Goal: Transaction & Acquisition: Purchase product/service

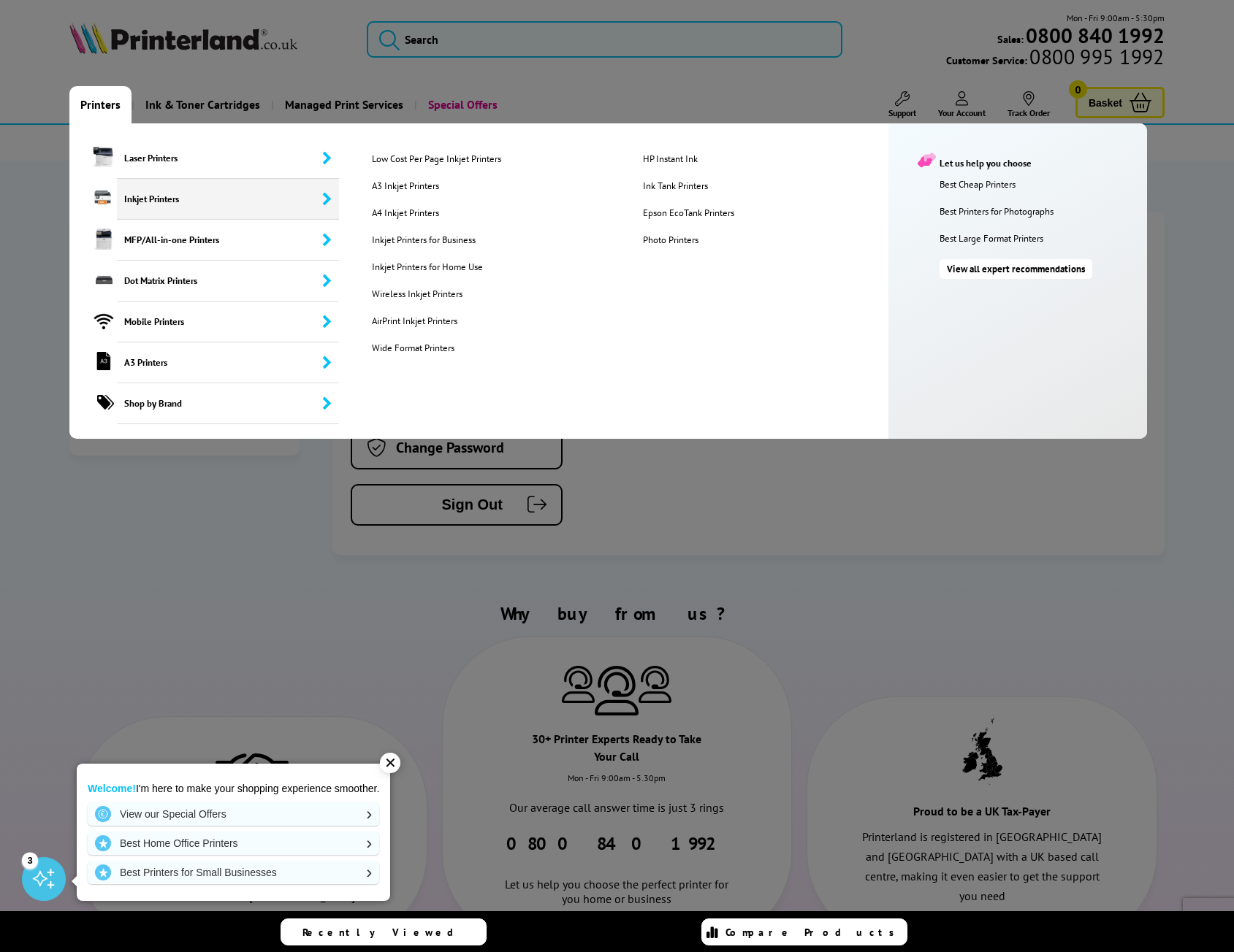
click at [193, 208] on span "Inkjet Printers" at bounding box center [228, 199] width 222 height 41
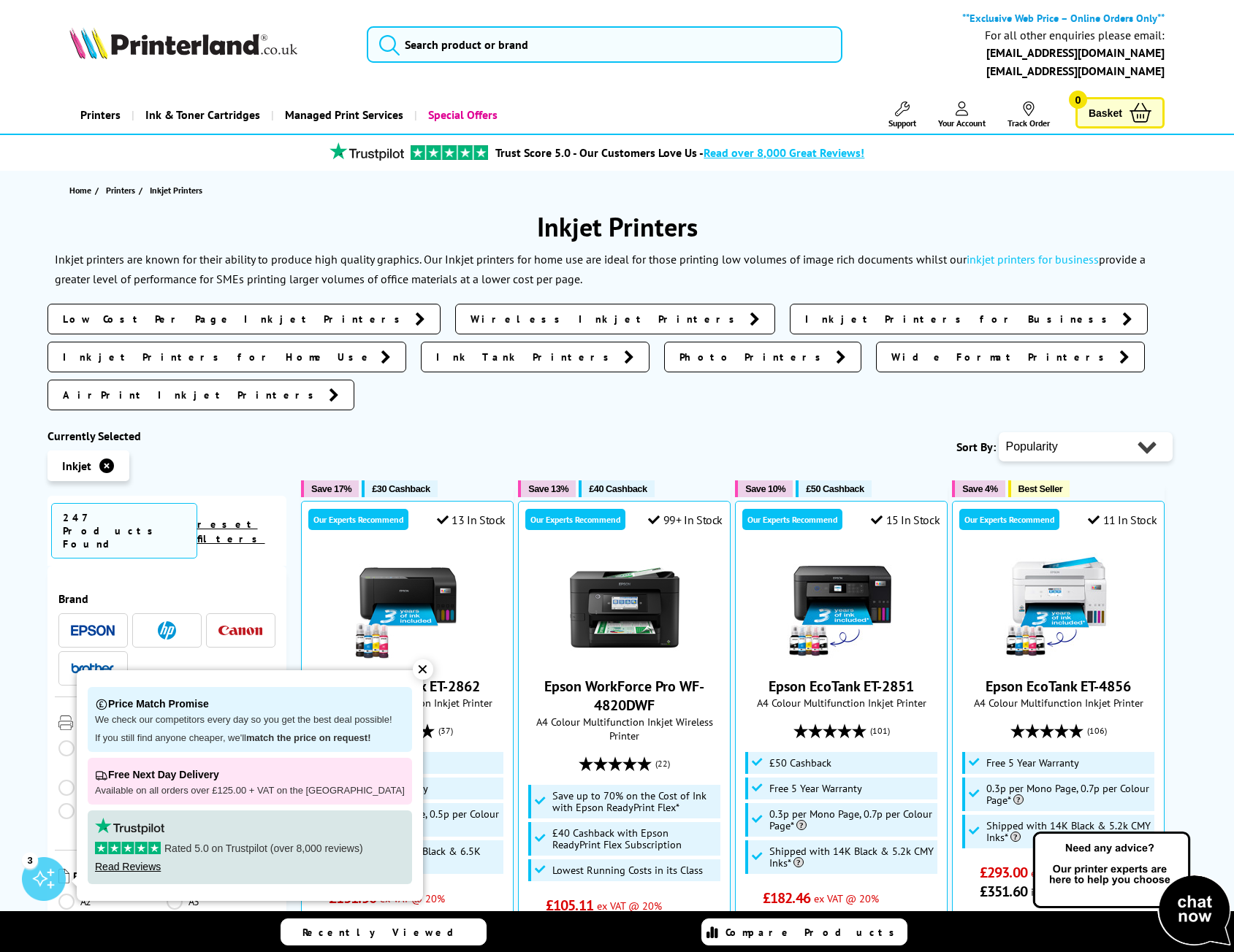
click at [229, 626] on img at bounding box center [240, 630] width 44 height 10
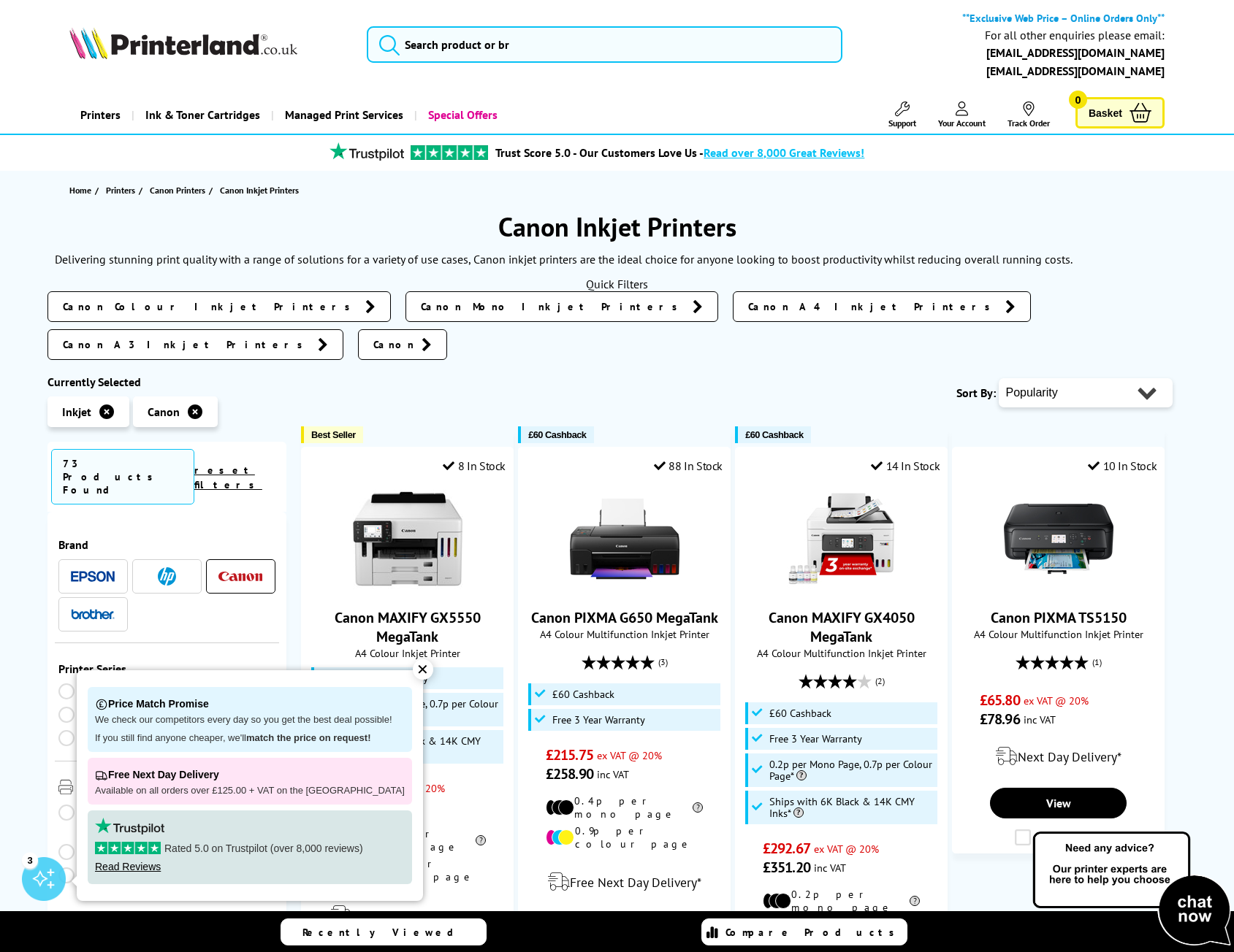
click at [413, 673] on div "✕" at bounding box center [423, 670] width 21 height 21
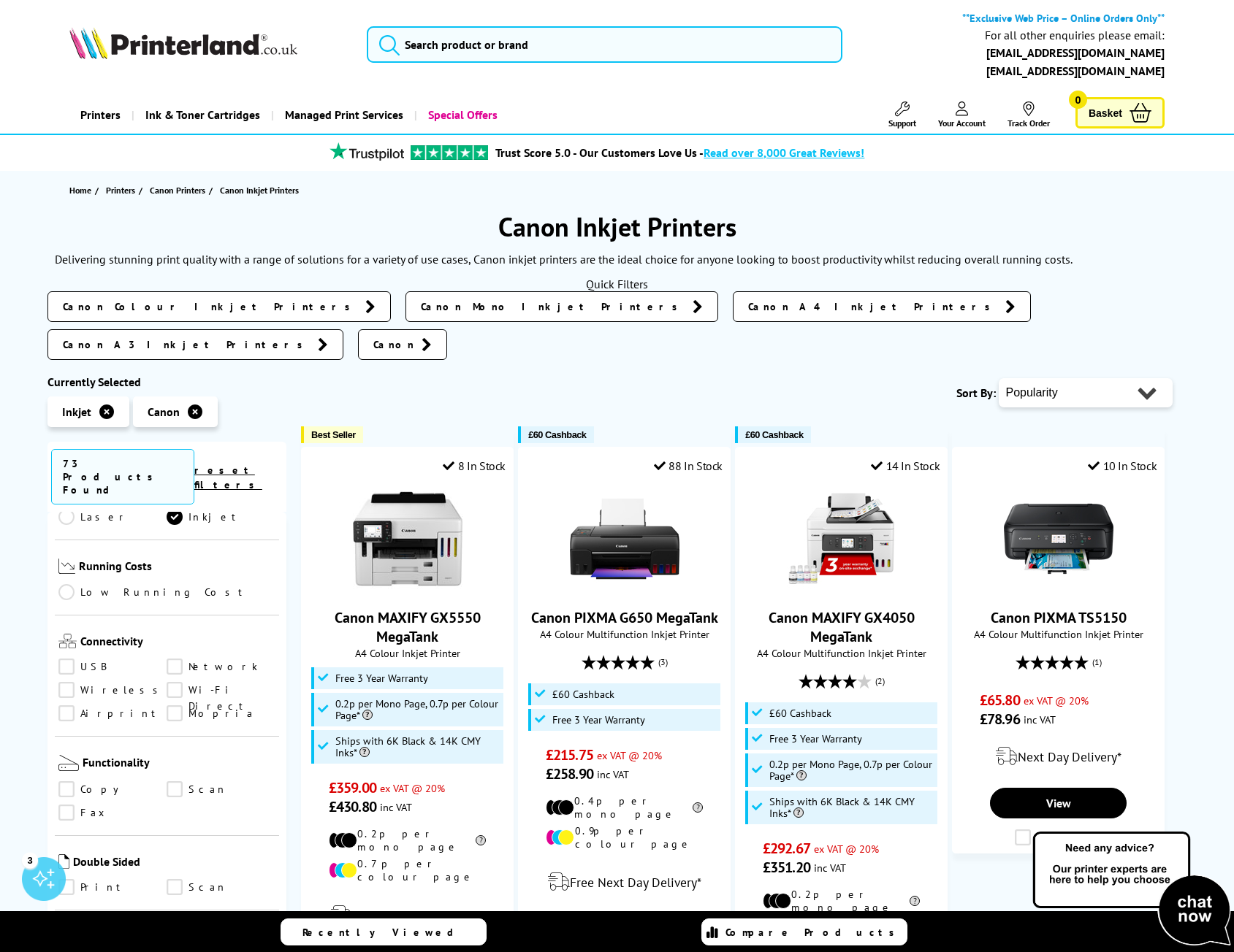
scroll to position [584, 0]
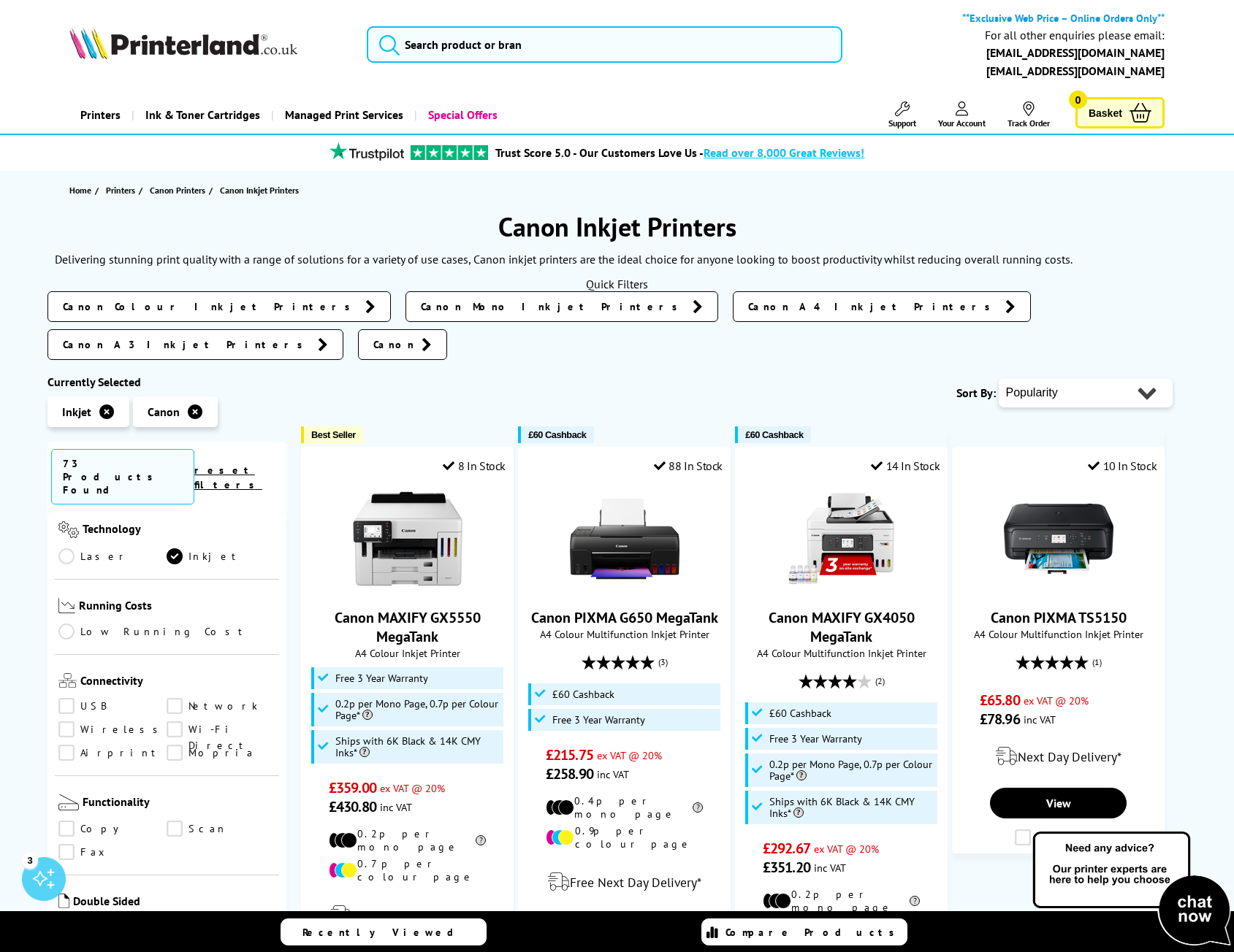
click at [175, 698] on link "Network" at bounding box center [220, 706] width 109 height 16
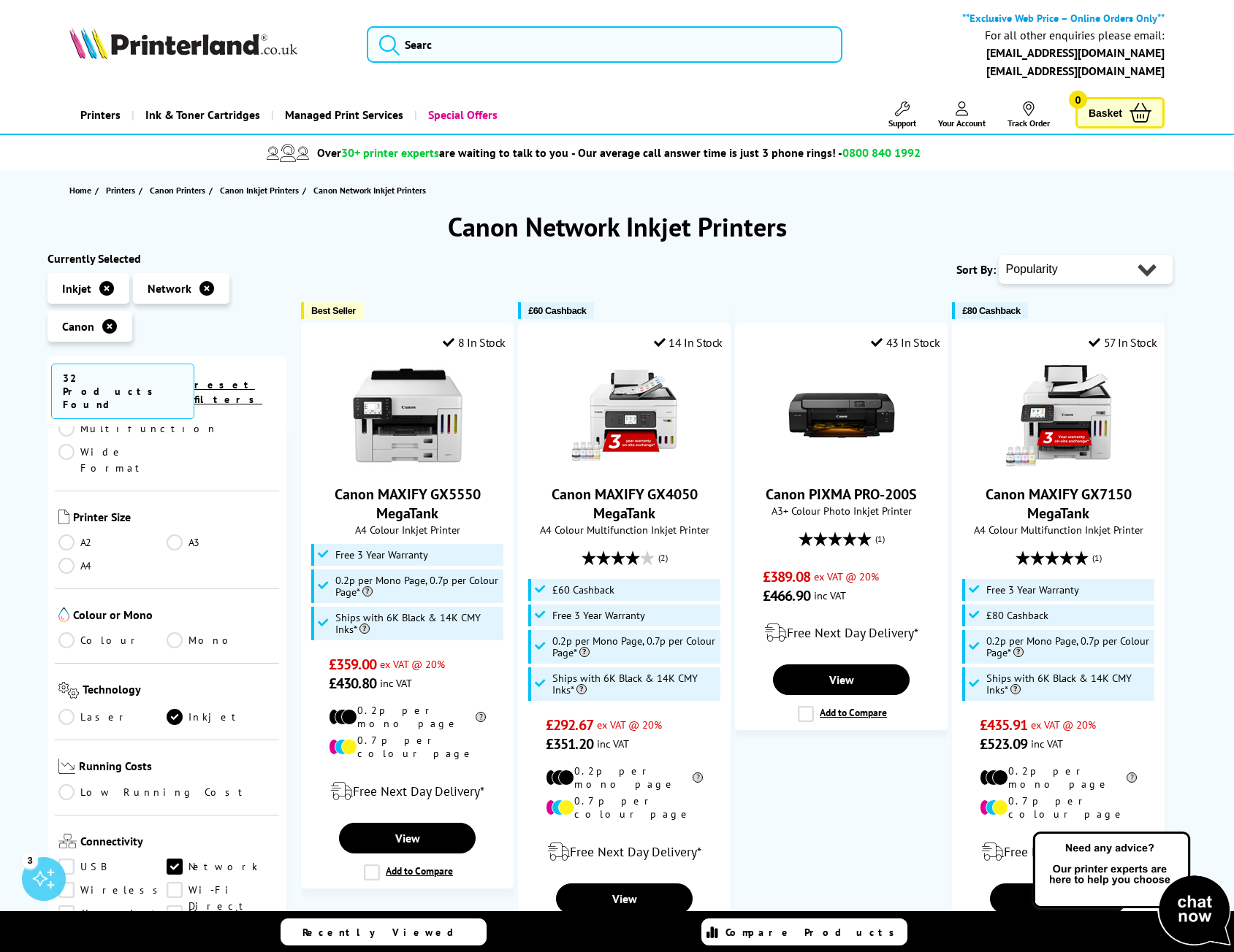
scroll to position [292, 0]
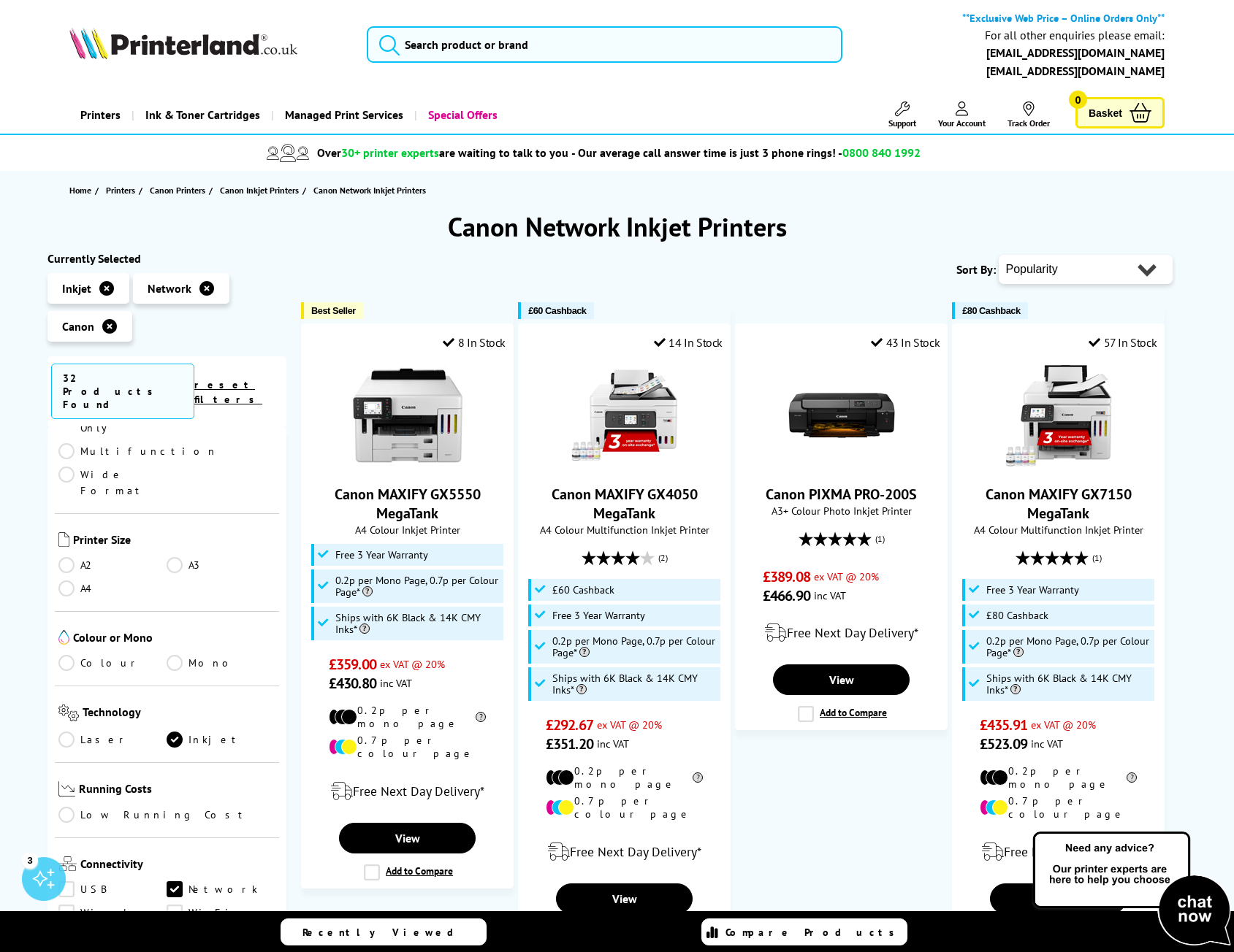
click at [82, 655] on link "Colour" at bounding box center [112, 663] width 109 height 16
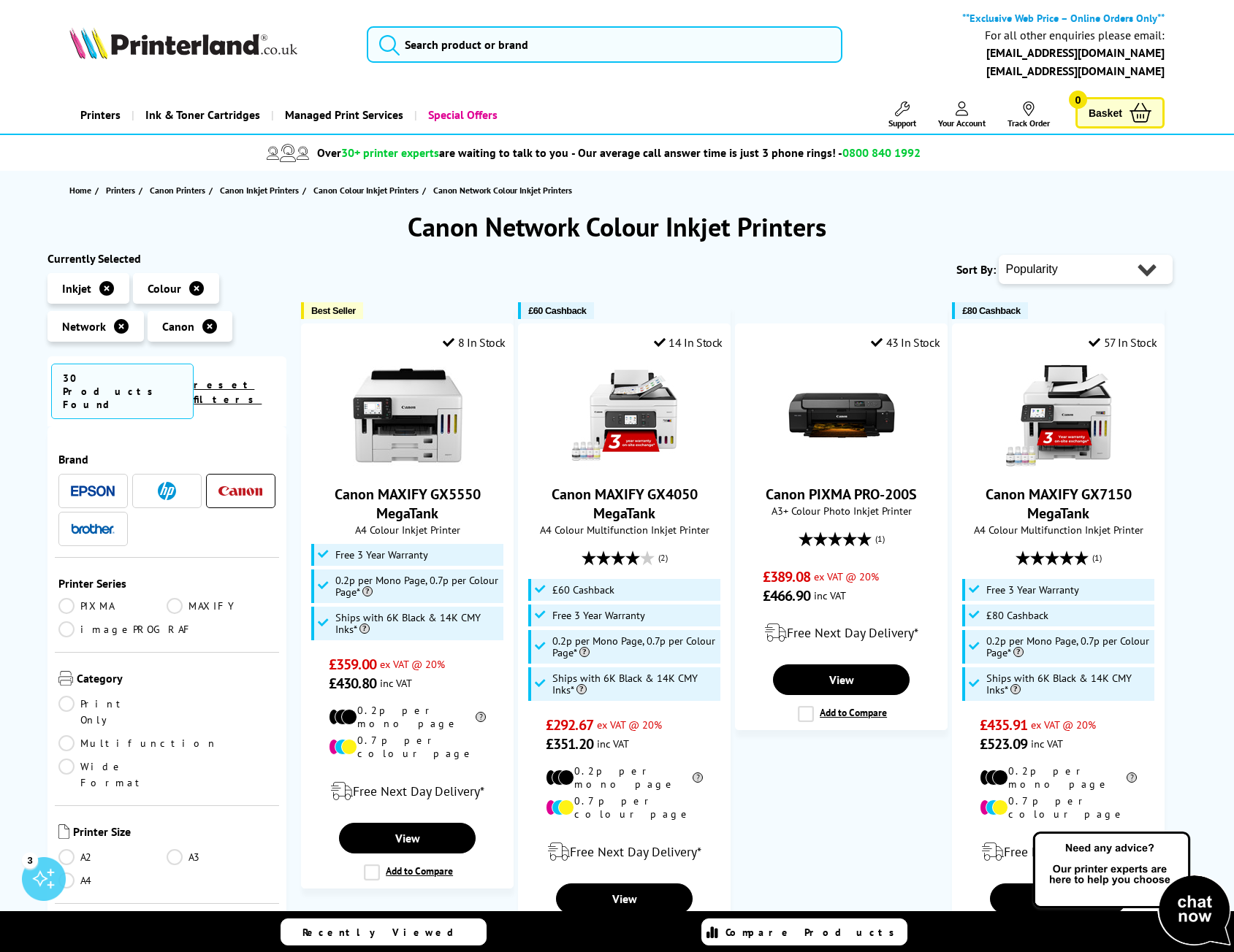
click at [171, 598] on link "MAXIFY" at bounding box center [220, 606] width 109 height 16
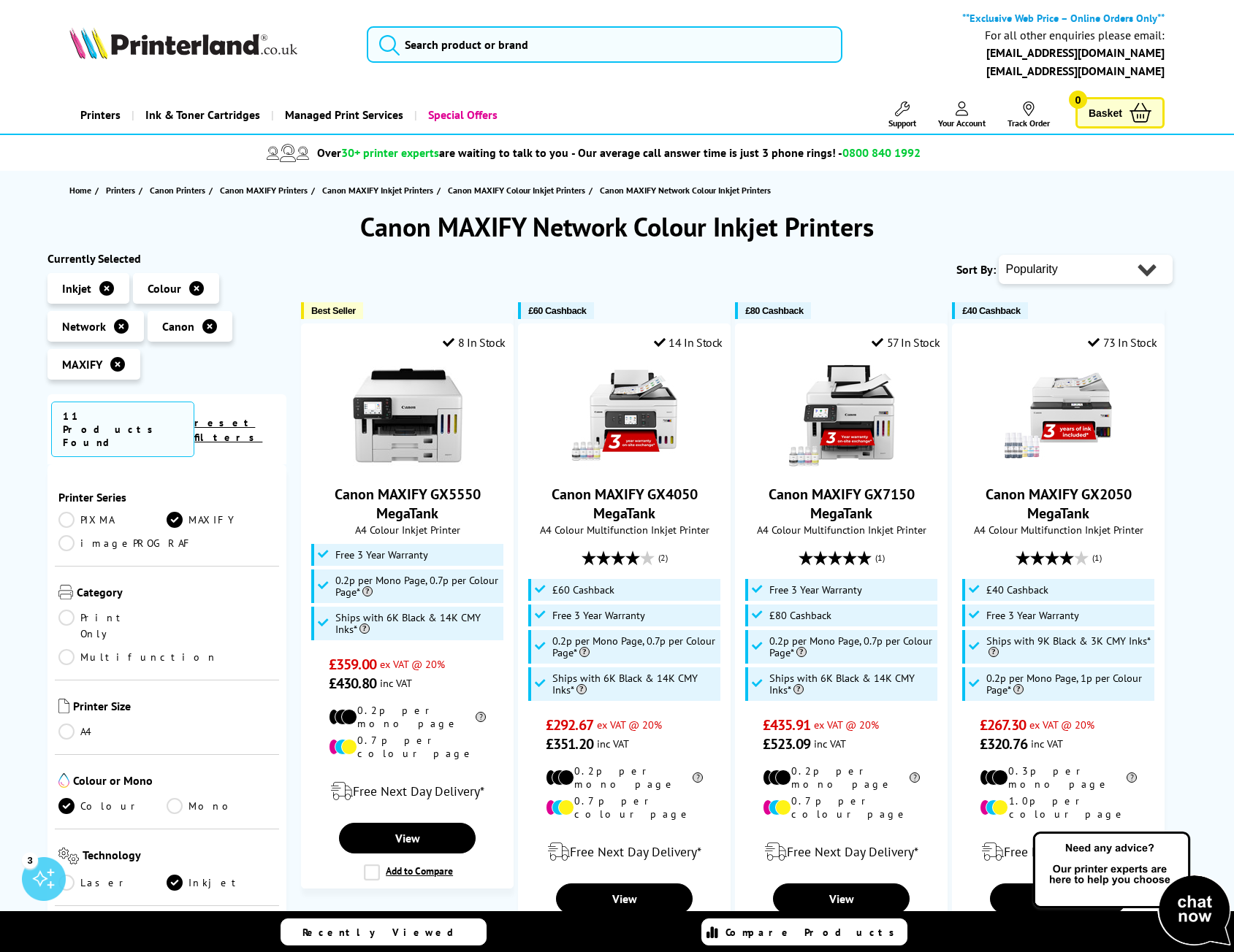
click at [176, 649] on link "Multifunction" at bounding box center [138, 657] width 160 height 16
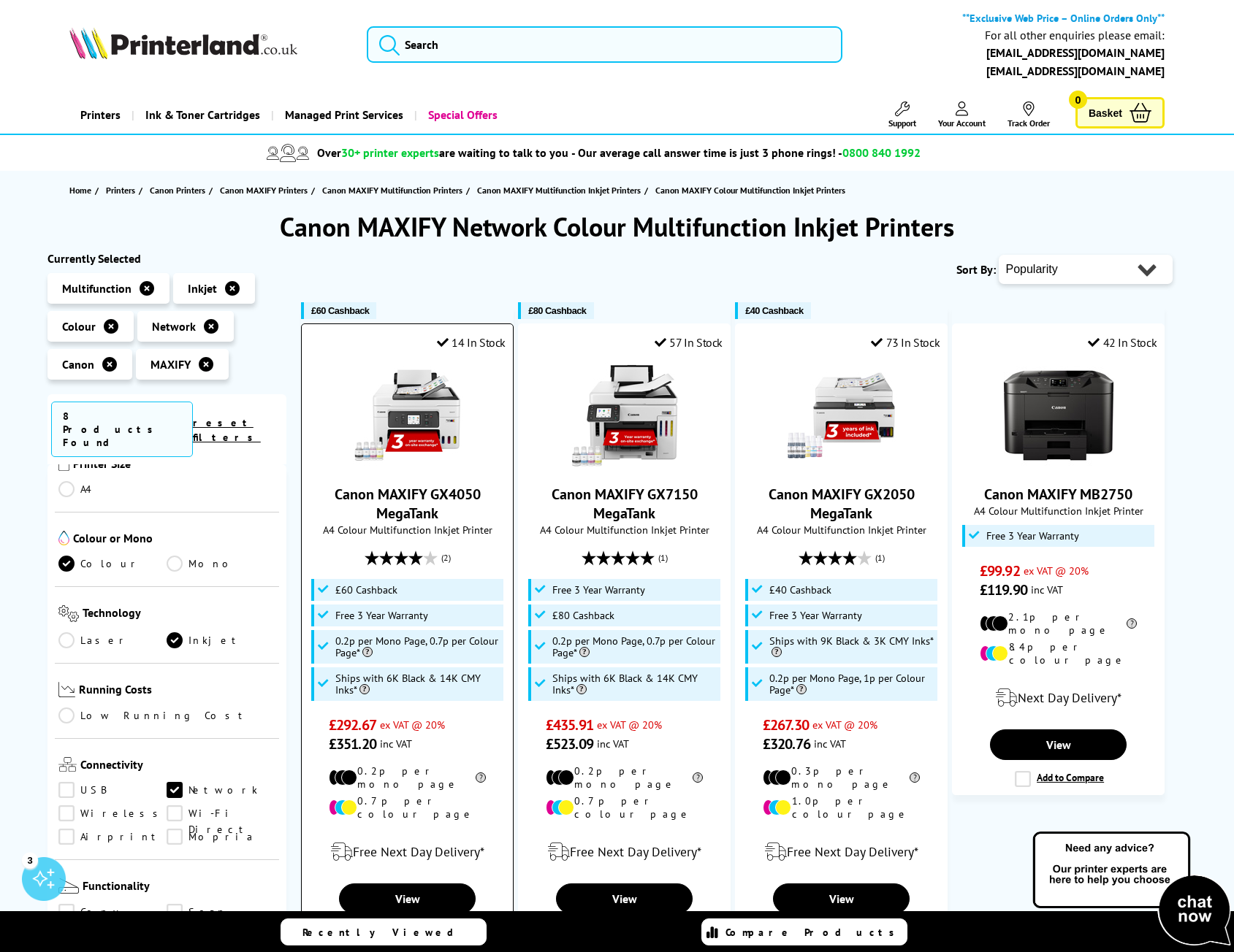
click at [426, 430] on img at bounding box center [408, 415] width 109 height 109
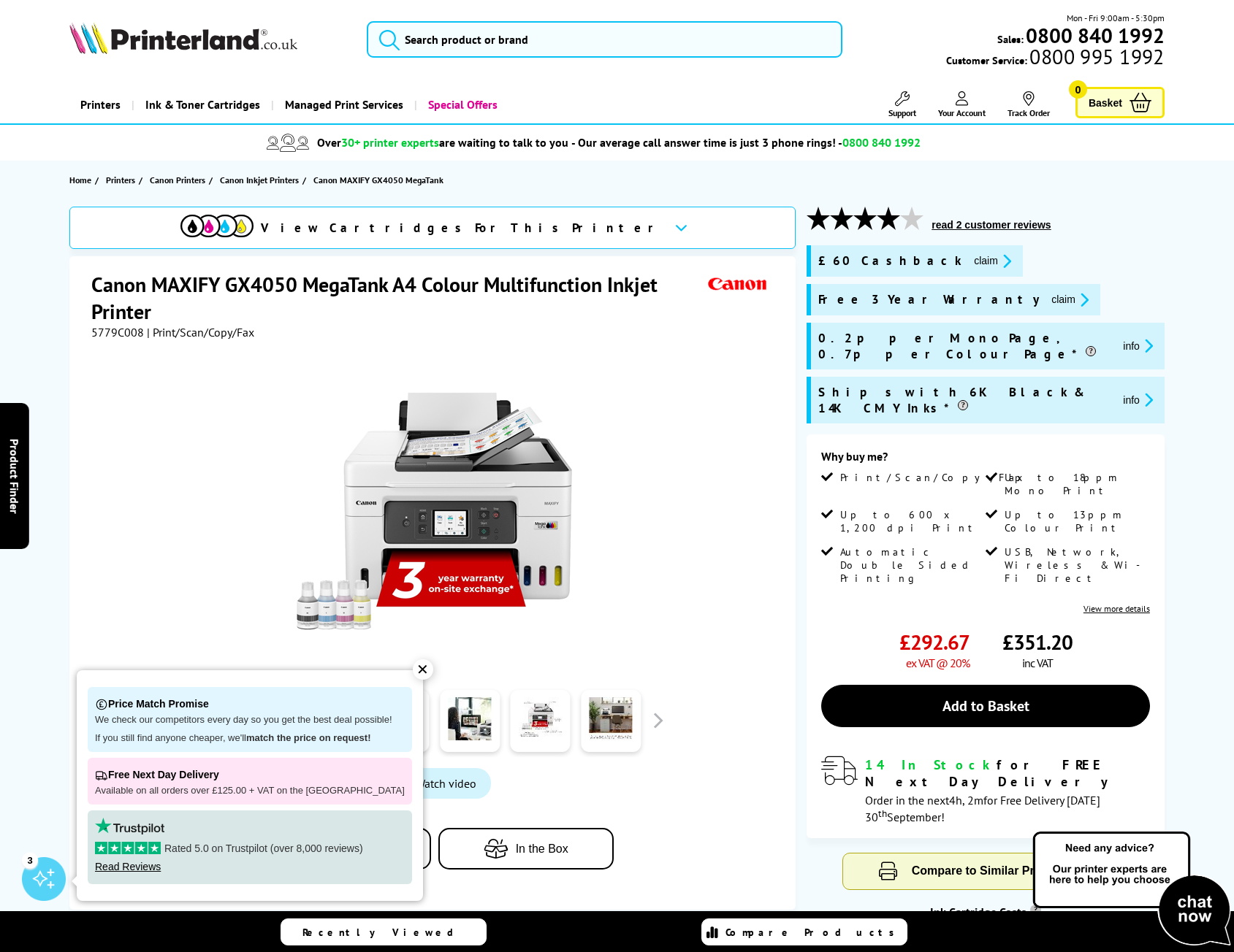
click at [413, 673] on div "✕" at bounding box center [423, 670] width 21 height 21
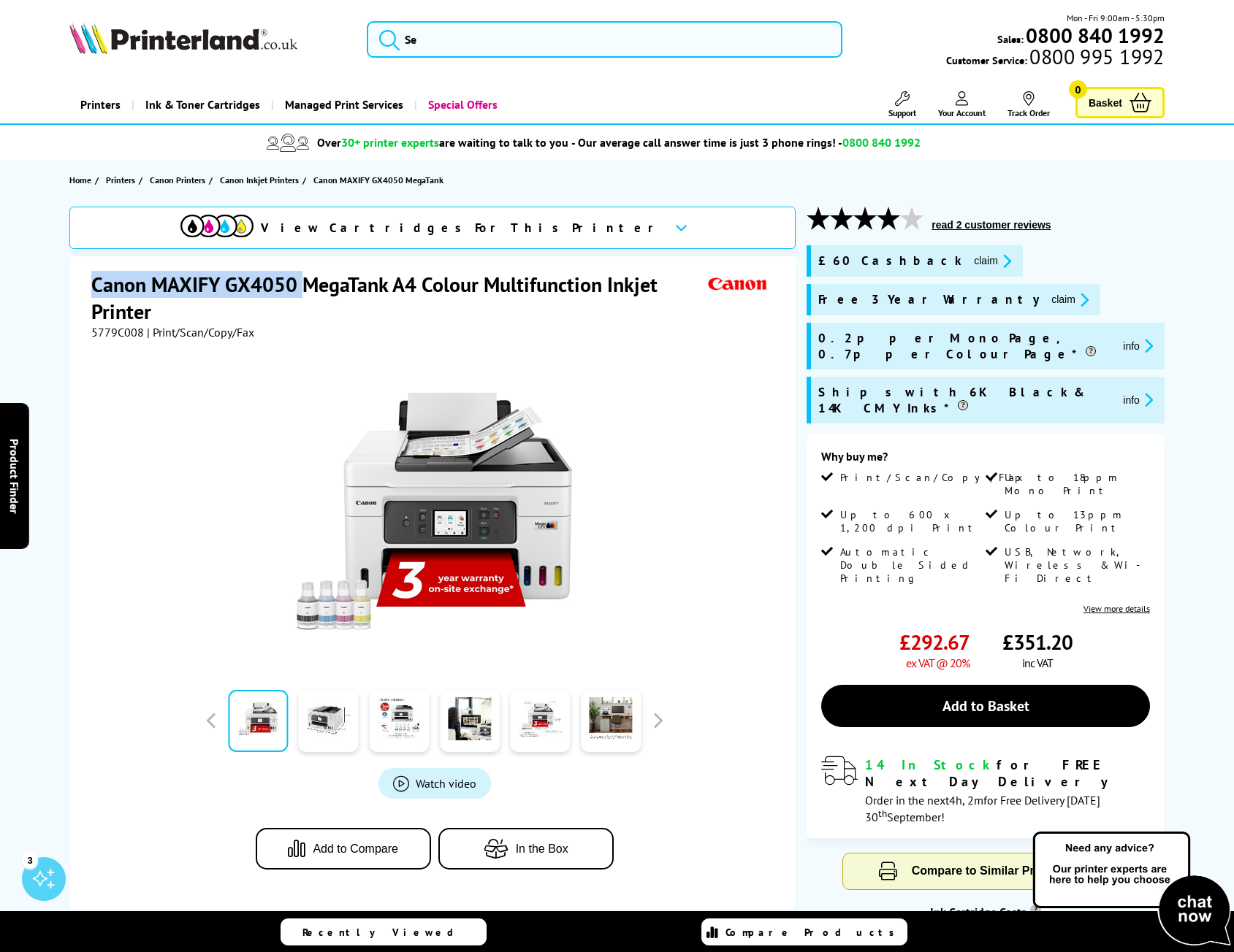
drag, startPoint x: 301, startPoint y: 284, endPoint x: 86, endPoint y: 287, distance: 215.0
click at [86, 287] on div "Canon MAXIFY GX4050 MegaTank A4 Colour Multifunction Inkjet Printer 5779C008 | …" at bounding box center [432, 583] width 726 height 654
copy h1 "Canon MAXIFY GX4050"
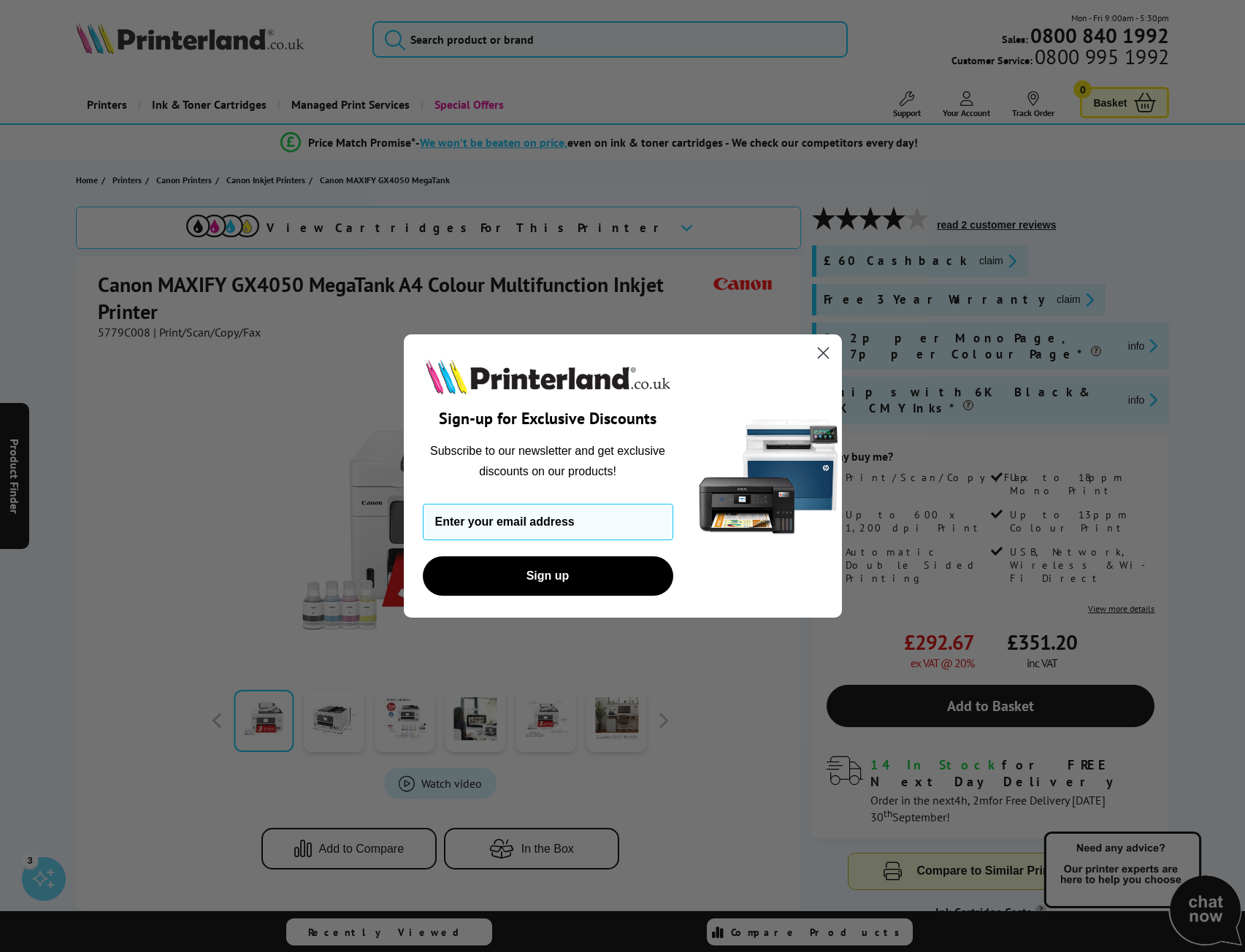
click at [820, 353] on circle "Close dialog" at bounding box center [822, 353] width 24 height 24
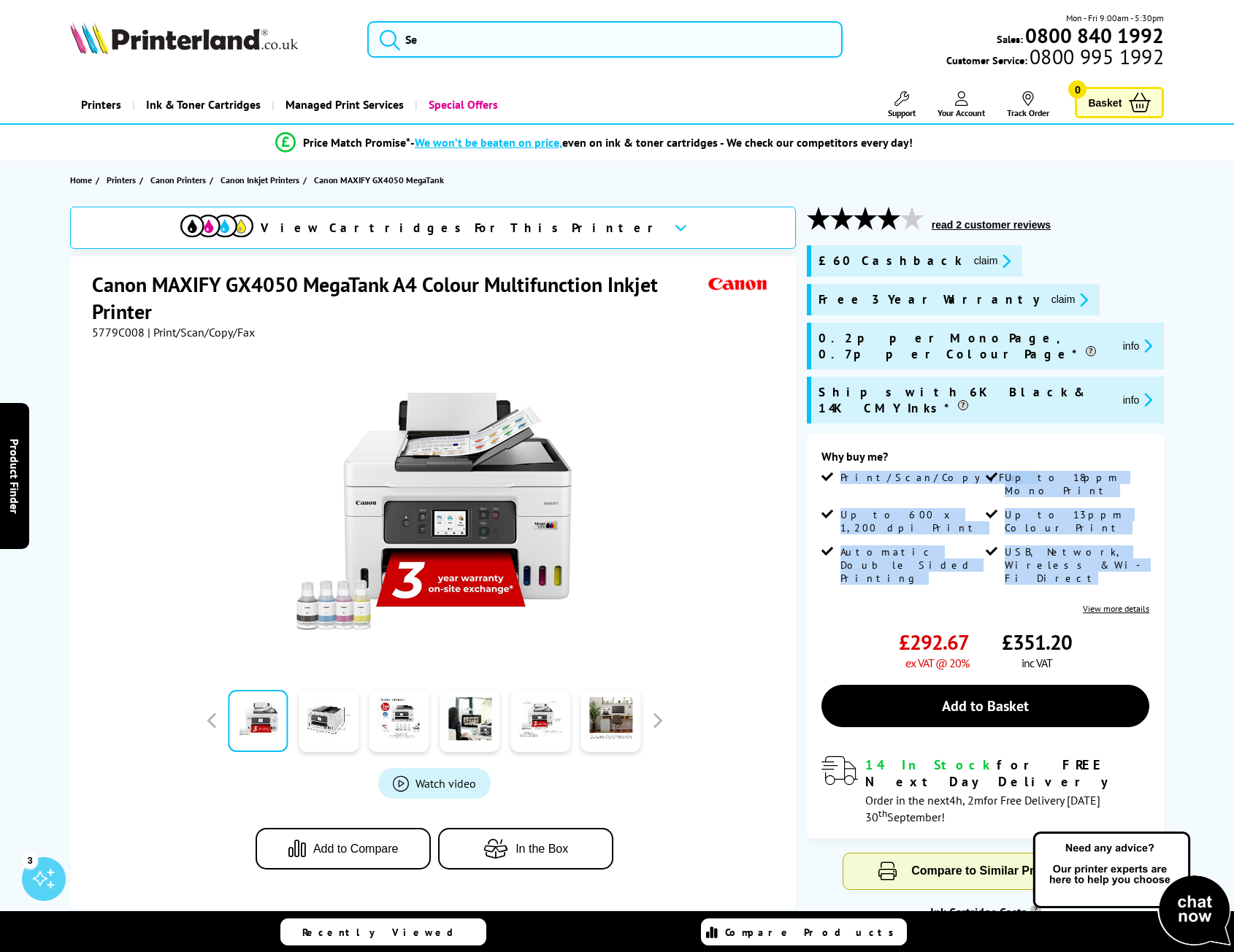
drag, startPoint x: 1035, startPoint y: 508, endPoint x: 840, endPoint y: 448, distance: 204.0
click at [840, 471] on ul "Print/Scan/Copy/Fax Up to 18ppm Mono Print Up to 600 x 1,200 dpi Print Up to 13…" at bounding box center [985, 533] width 329 height 125
copy ul "Print/Scan/Copy/Fax Up to 18ppm Mono Print Up to 600 x 1,200 dpi Print Up to 13…"
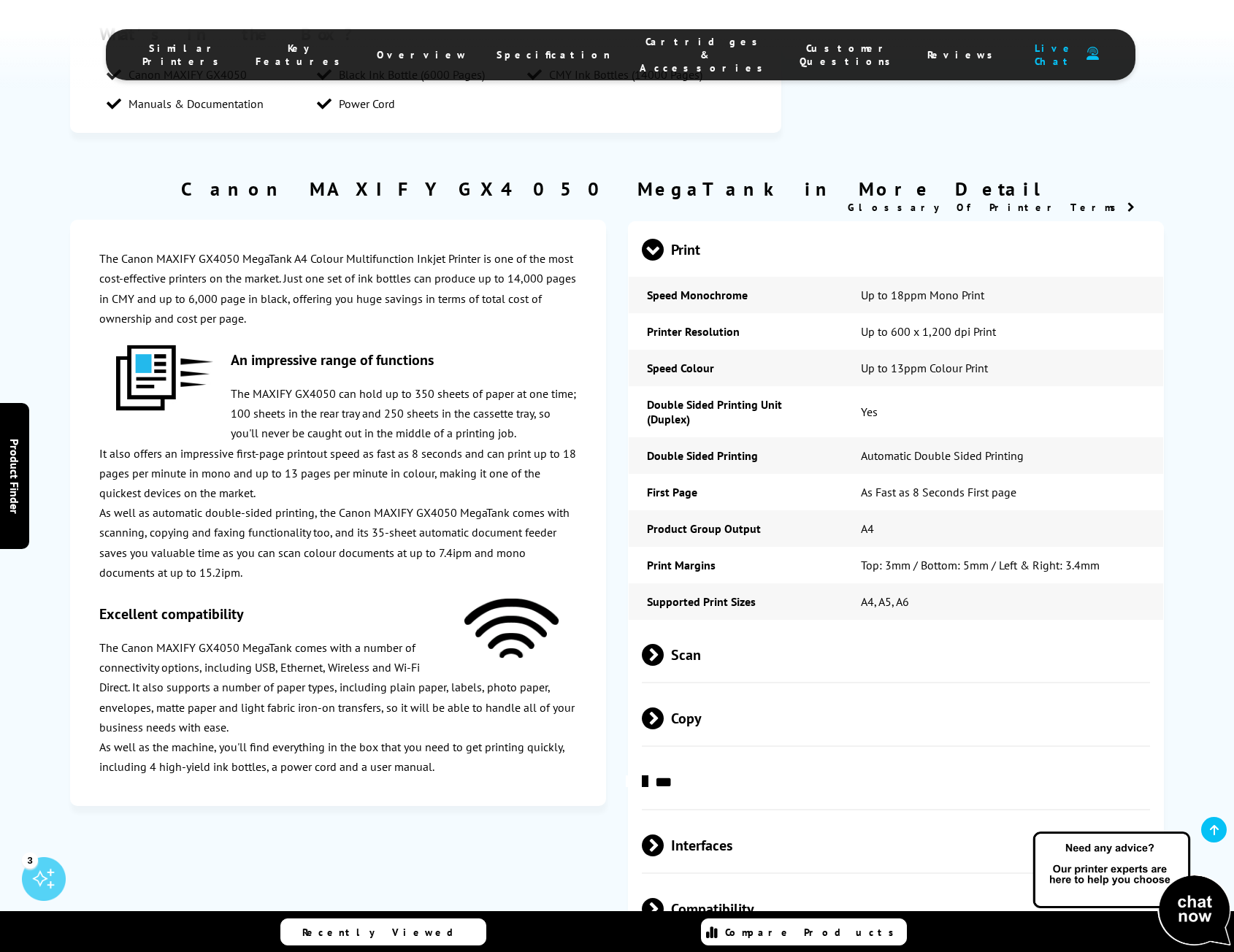
scroll to position [2555, 0]
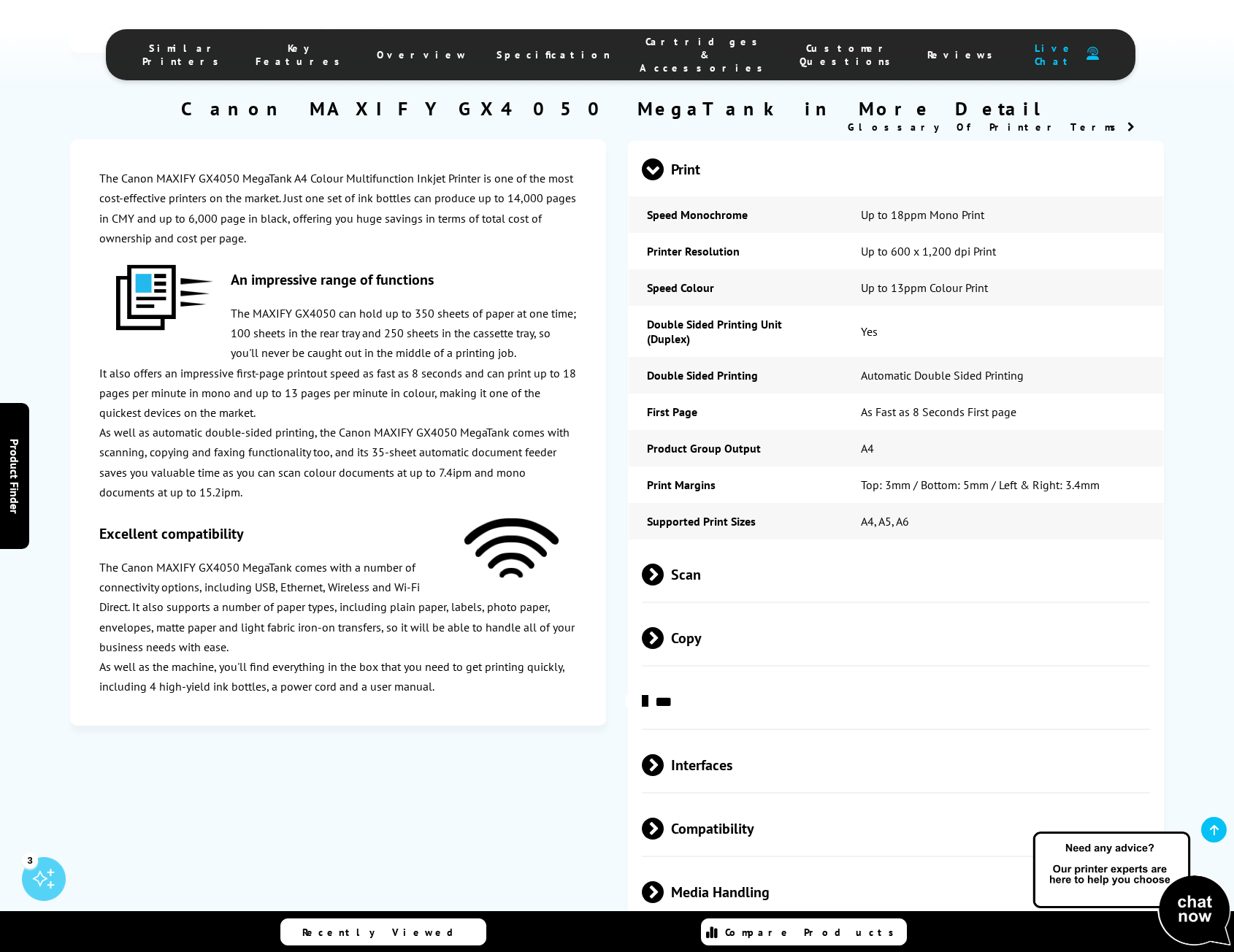
click at [737, 547] on span "Scan" at bounding box center [896, 575] width 508 height 55
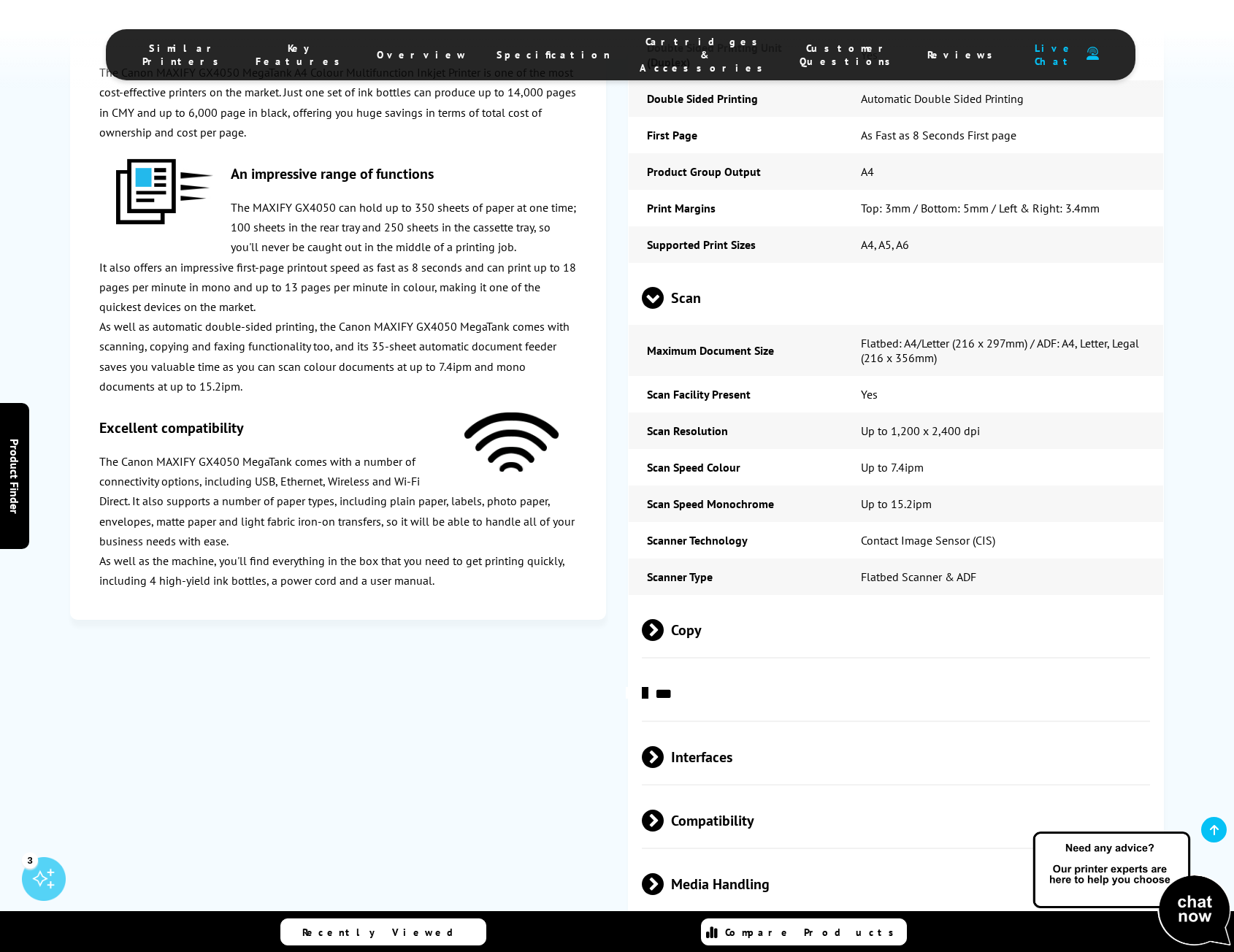
scroll to position [2848, 0]
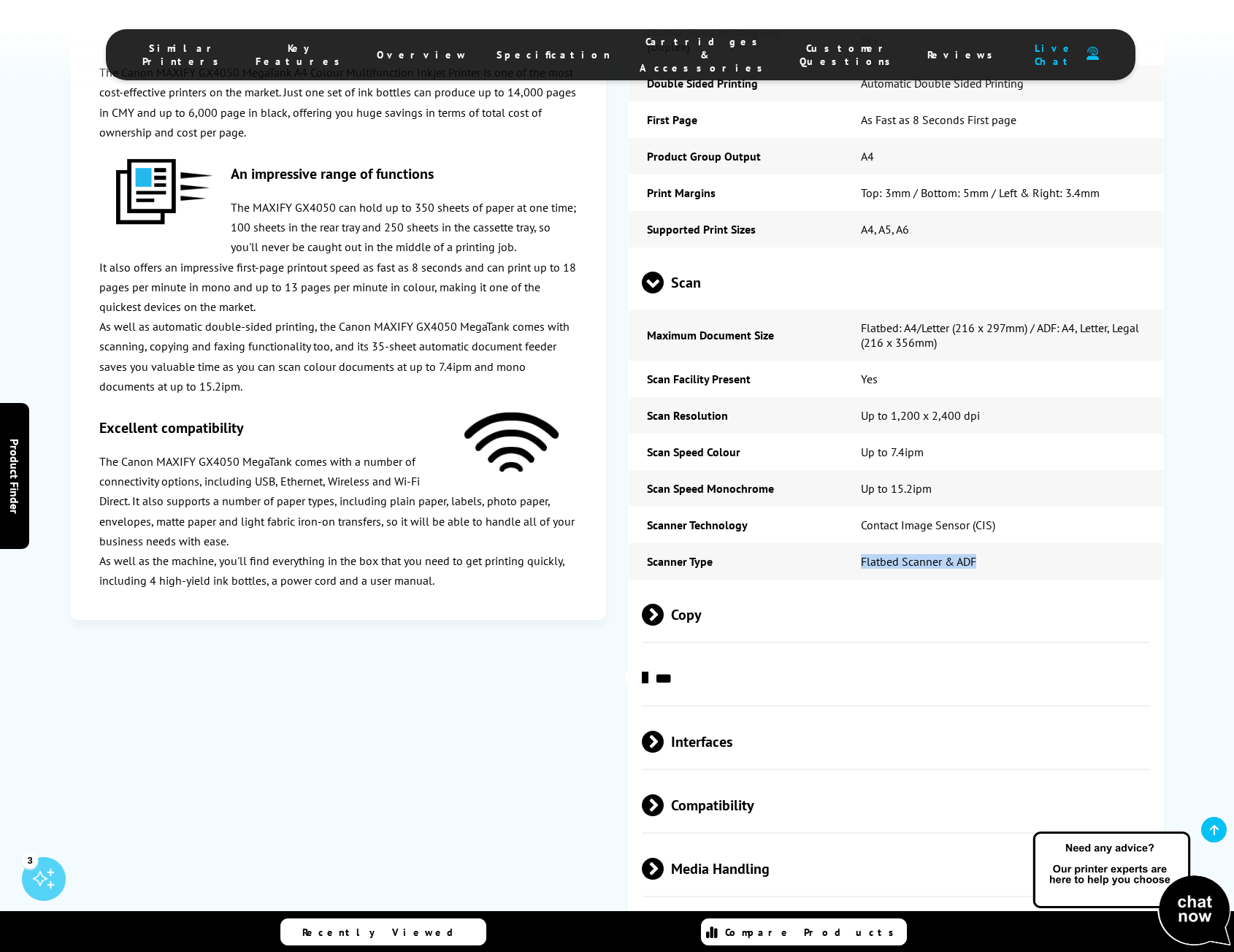
drag, startPoint x: 980, startPoint y: 397, endPoint x: 860, endPoint y: 405, distance: 120.3
click at [860, 544] on td "Flatbed Scanner & ADF" at bounding box center [1003, 561] width 321 height 36
copy td "Flatbed Scanner & ADF"
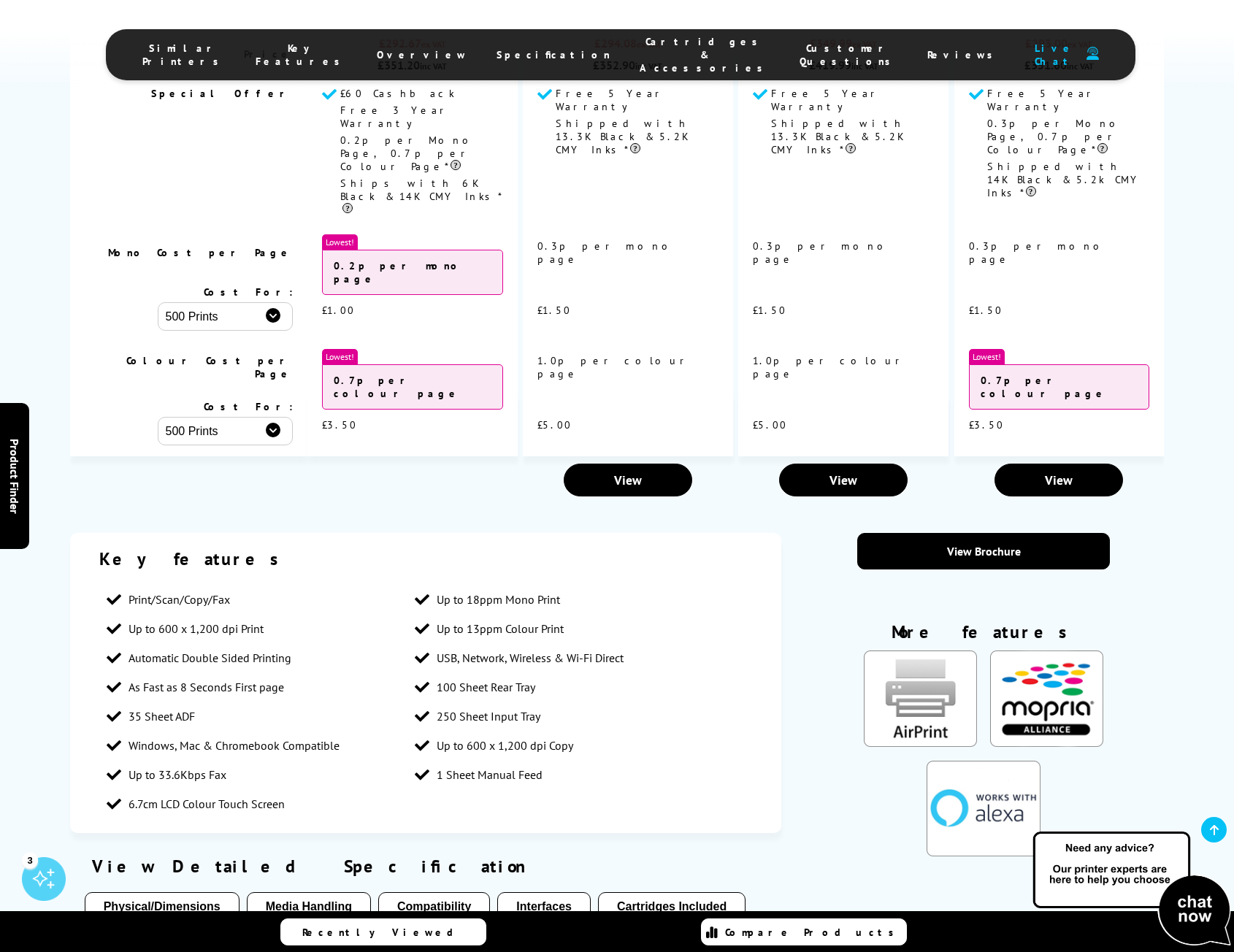
scroll to position [1533, 0]
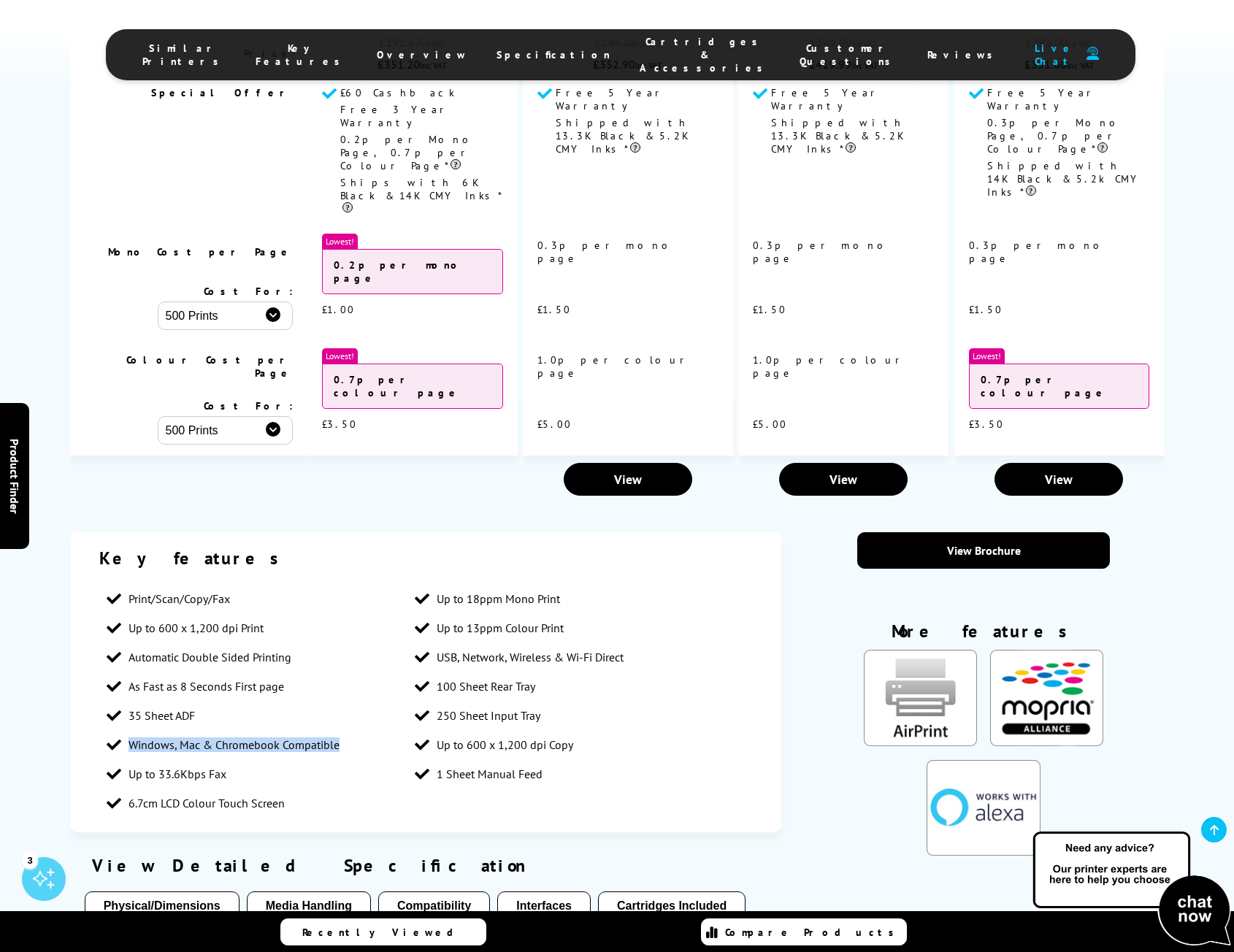
drag, startPoint x: 337, startPoint y: 578, endPoint x: 129, endPoint y: 589, distance: 208.3
click at [129, 730] on li "Windows, Mac & Chromebook Compatible" at bounding box center [253, 745] width 308 height 30
copy span "Windows, Mac & Chromebook Compatible"
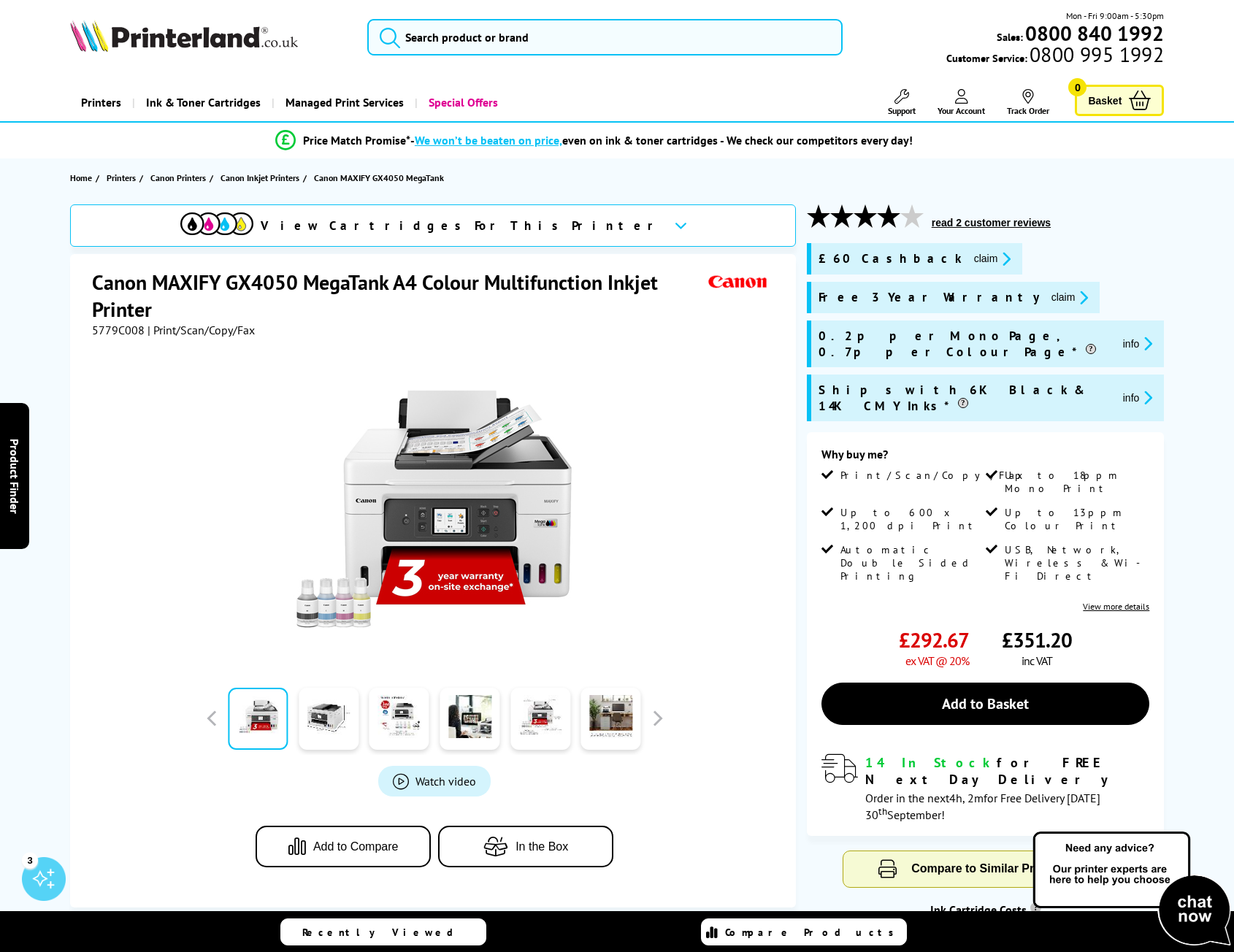
scroll to position [0, 0]
